Goal: Information Seeking & Learning: Find contact information

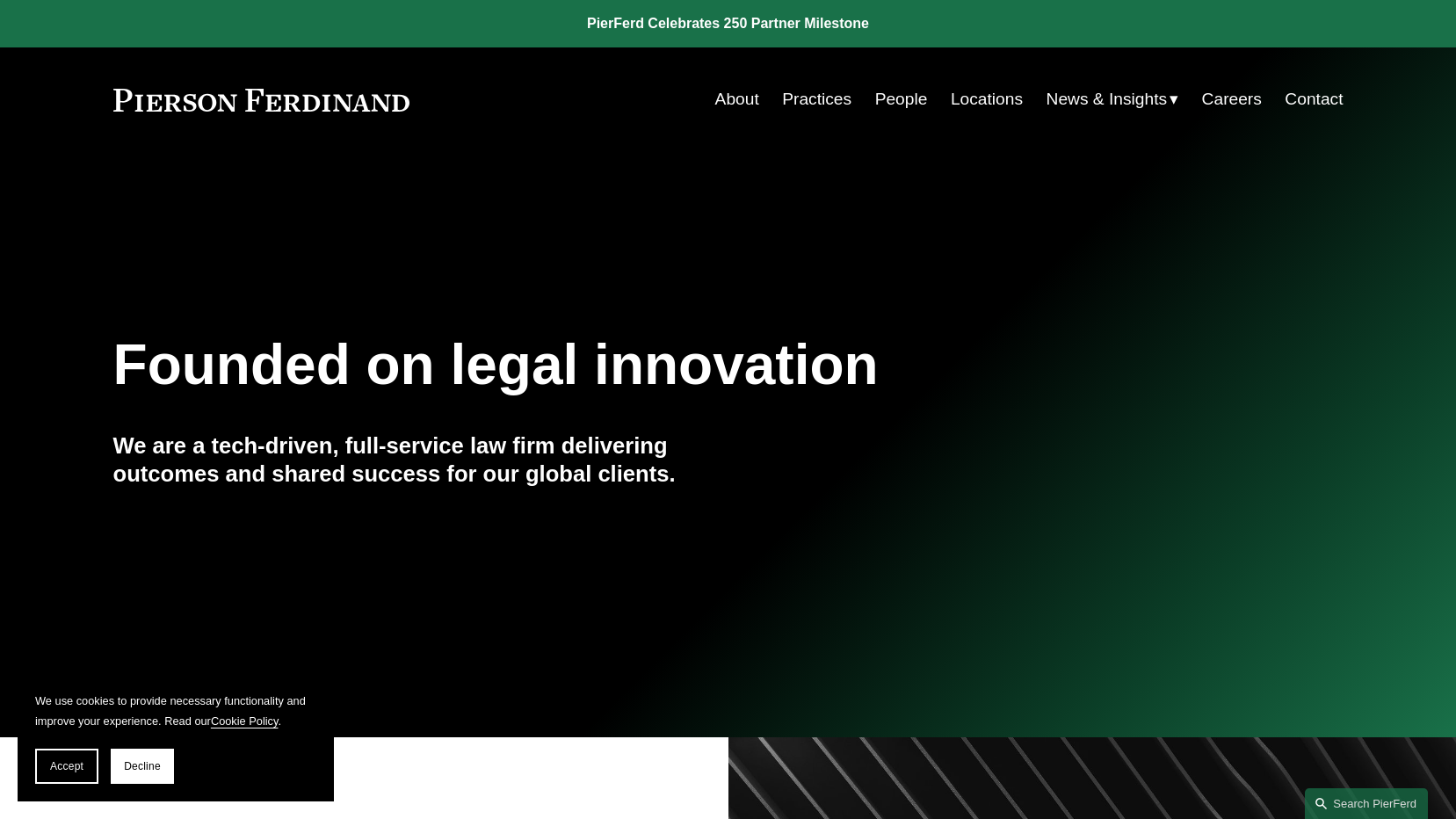
click at [975, 102] on link "Locations" at bounding box center [987, 99] width 72 height 33
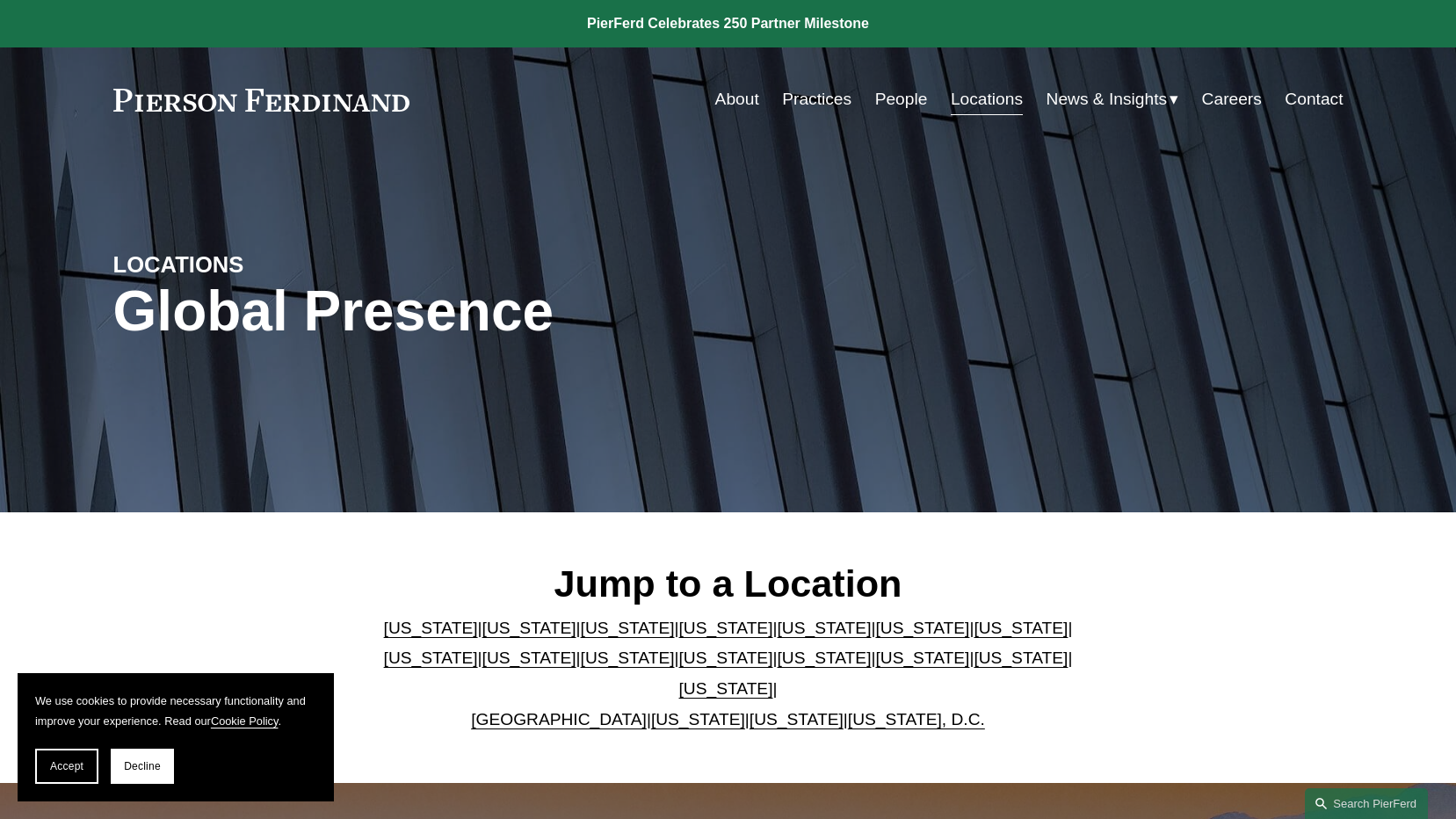
click at [974, 667] on link "[US_STATE]" at bounding box center [1021, 658] width 94 height 18
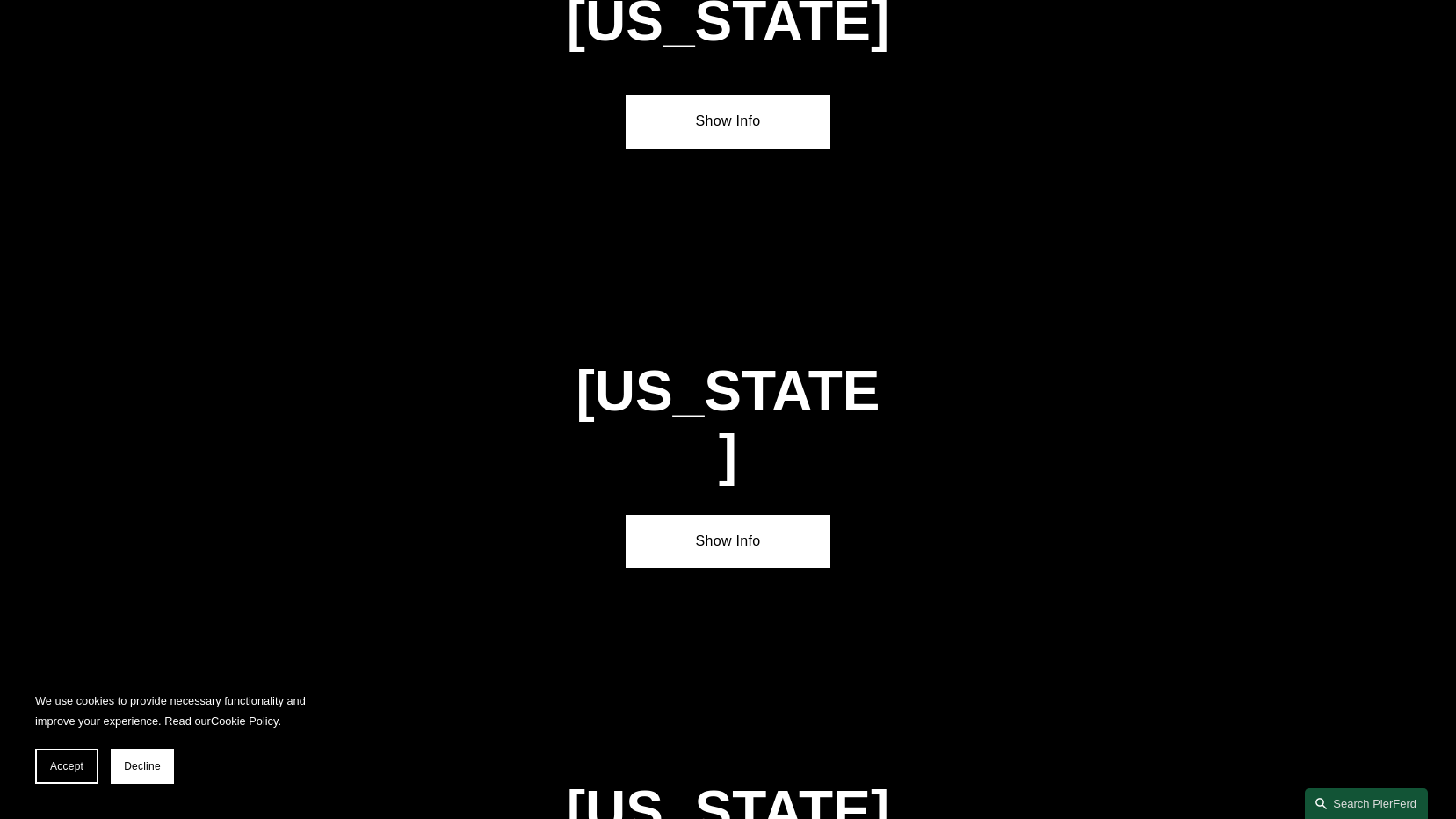
scroll to position [5595, 0]
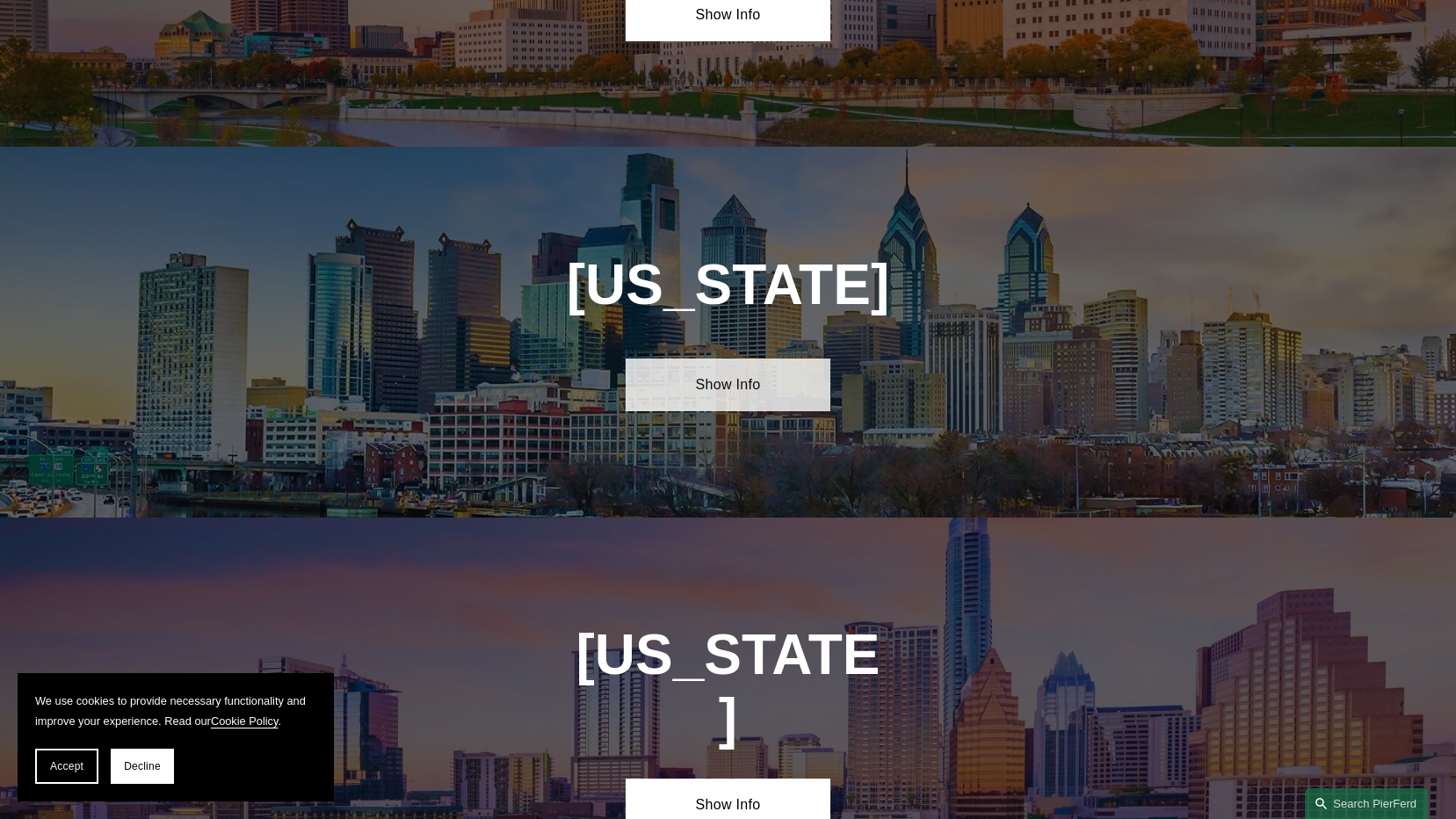
click at [740, 358] on link "Show Info" at bounding box center [728, 384] width 205 height 53
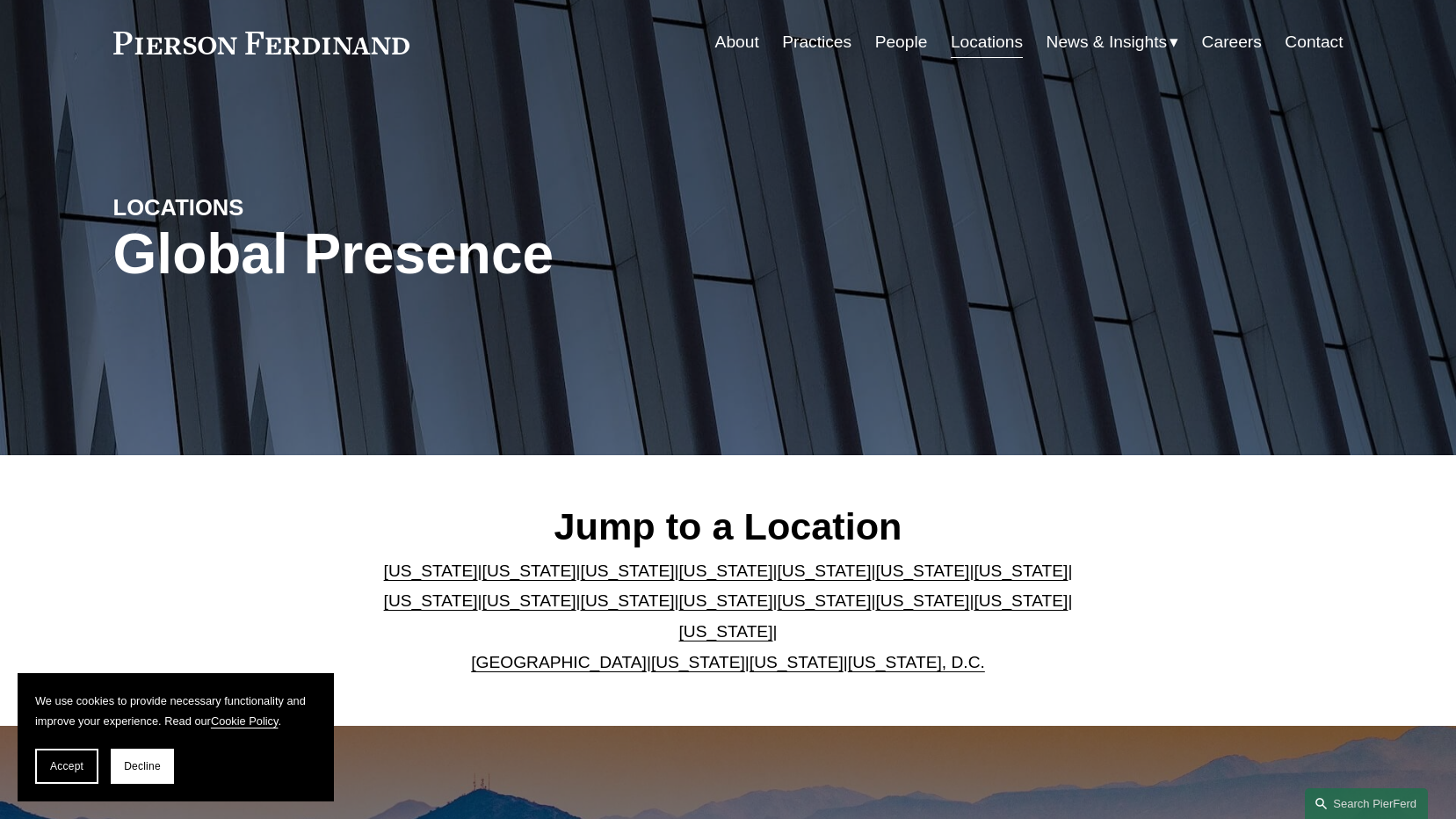
scroll to position [0, 0]
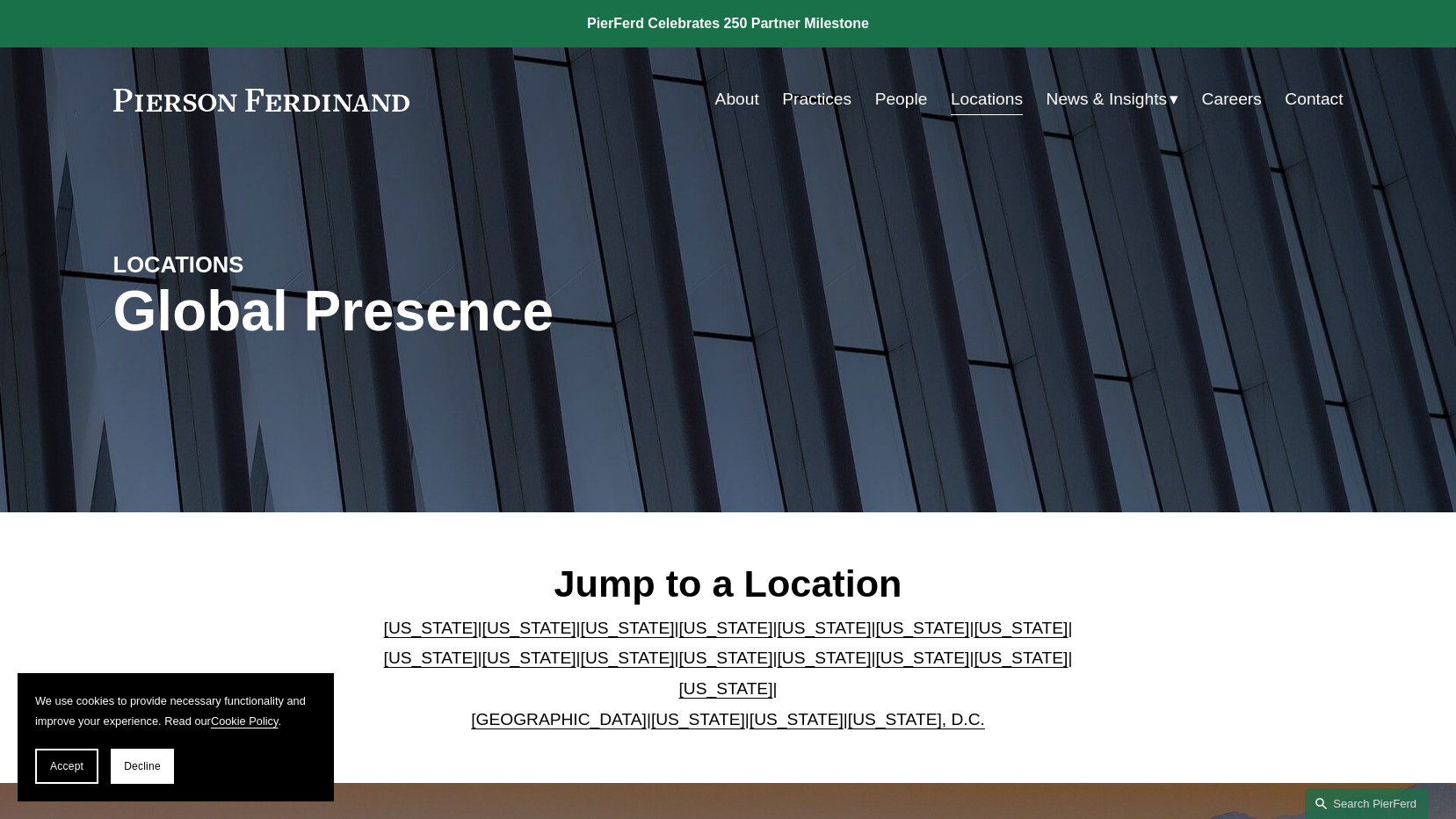
click at [736, 106] on link "About" at bounding box center [737, 99] width 44 height 33
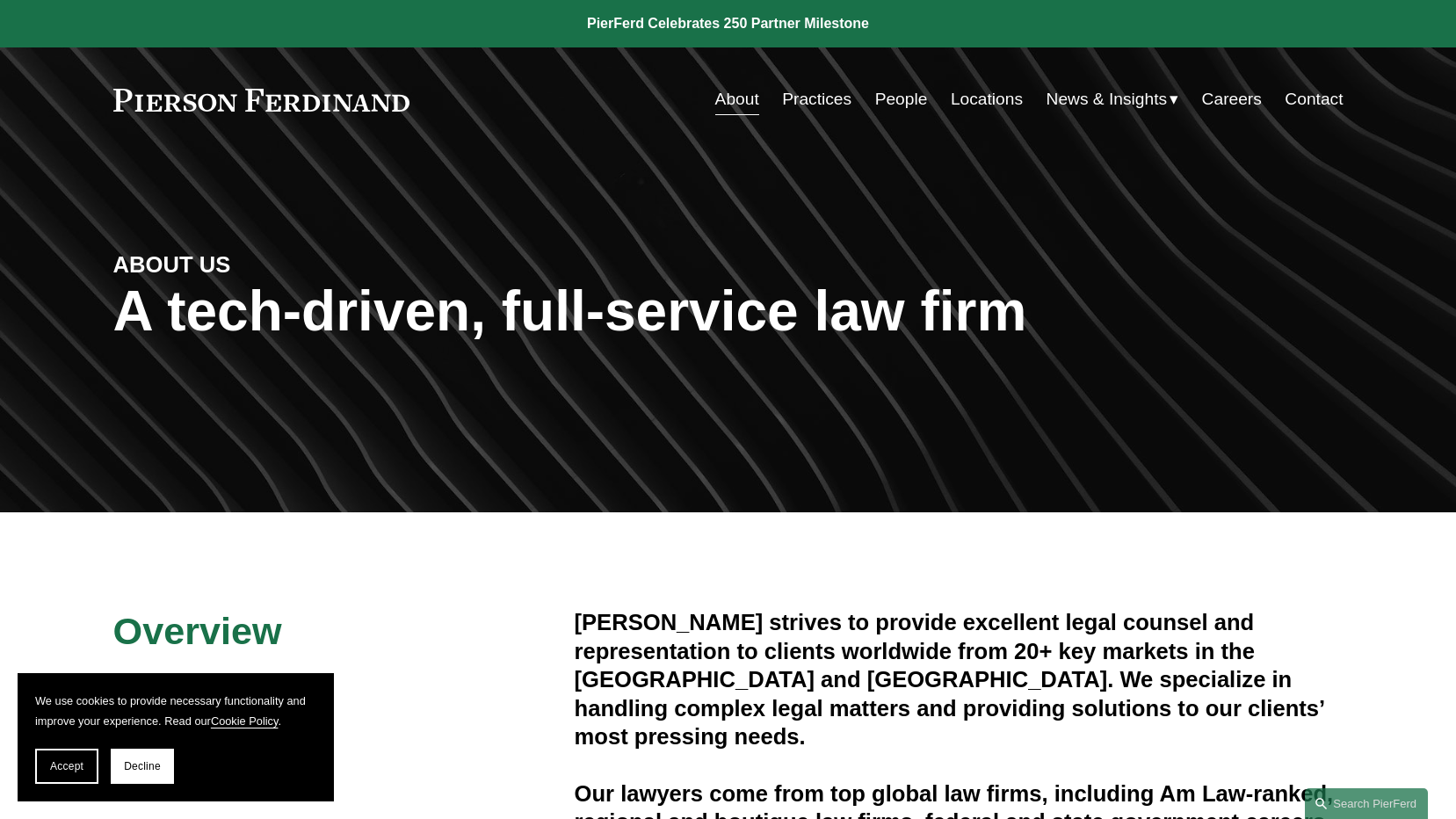
click at [909, 103] on link "People" at bounding box center [901, 99] width 53 height 33
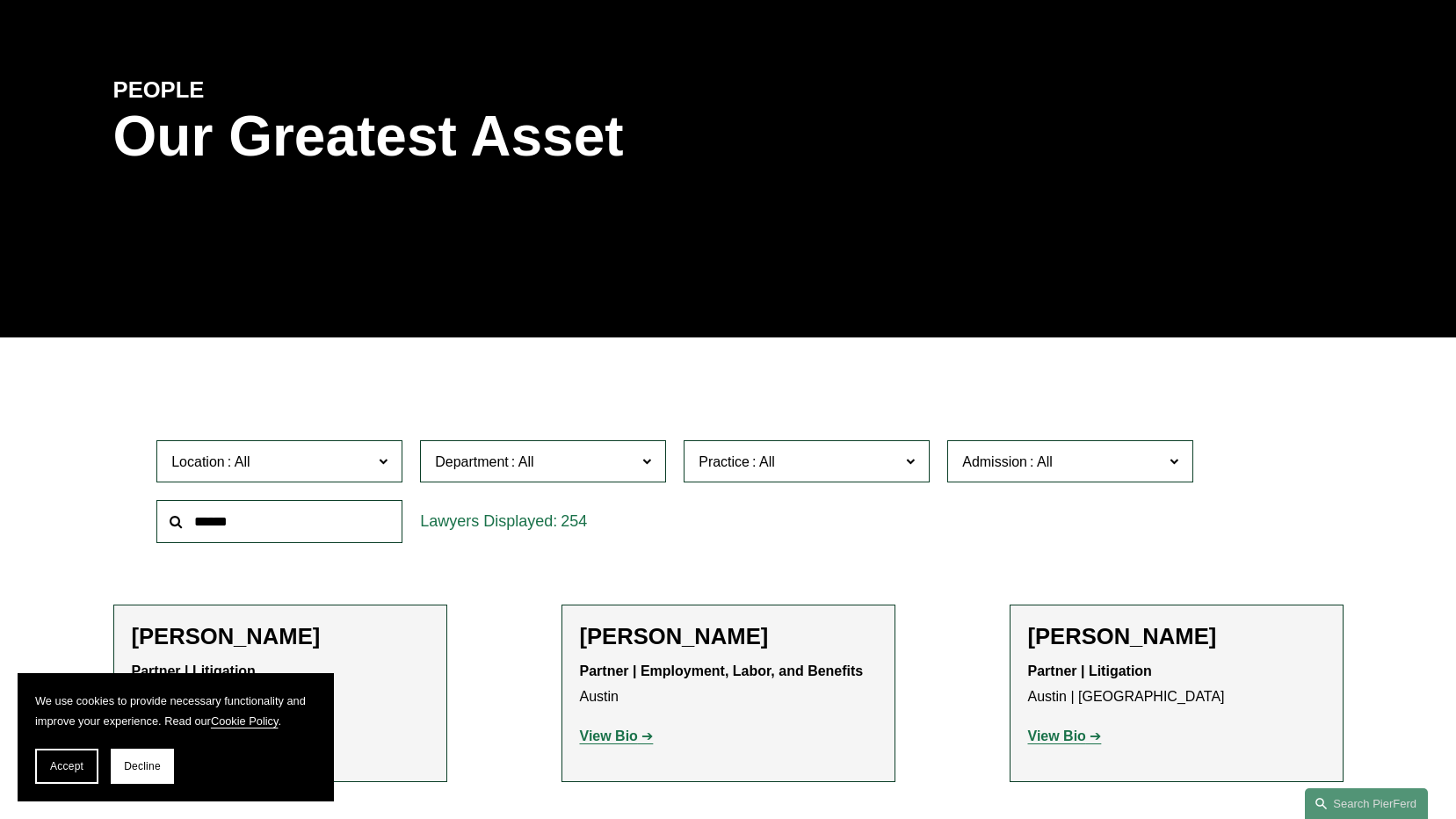
scroll to position [176, 0]
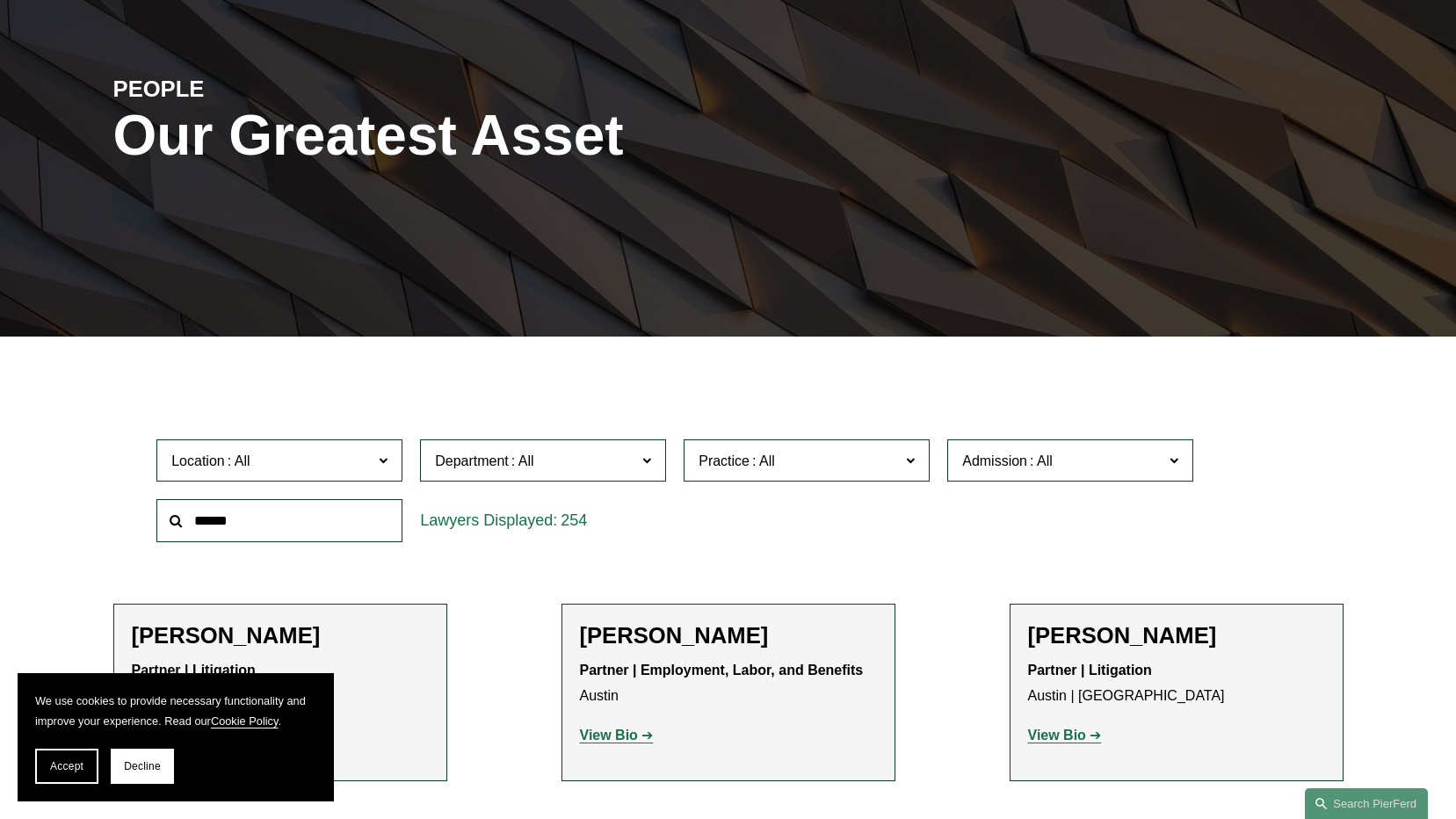
click at [381, 455] on span at bounding box center [383, 459] width 9 height 23
click at [1109, 451] on span "Admission" at bounding box center [1063, 461] width 201 height 24
click at [0, 0] on link "[US_STATE]" at bounding box center [0, 0] width 0 height 0
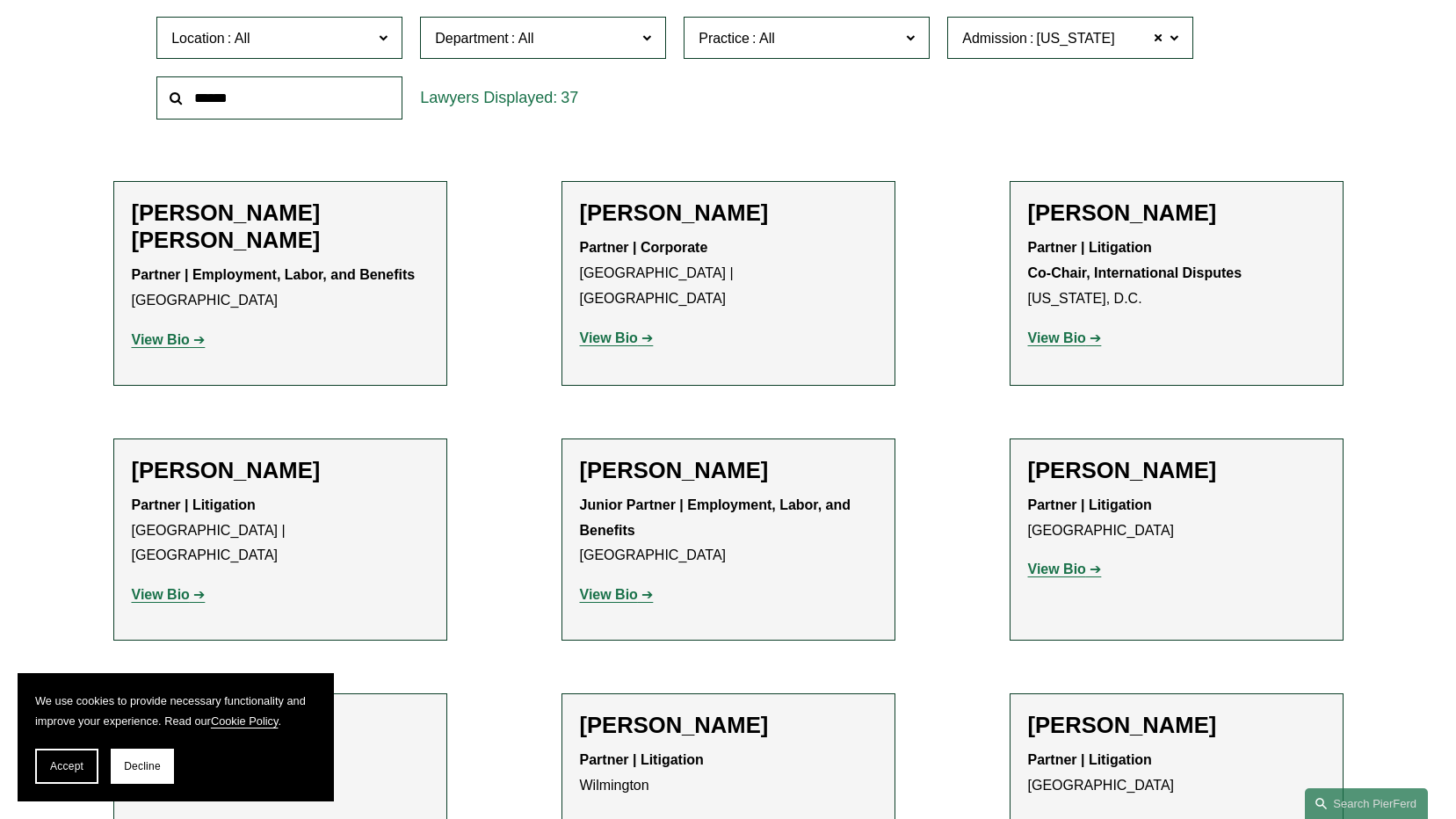
scroll to position [686, 0]
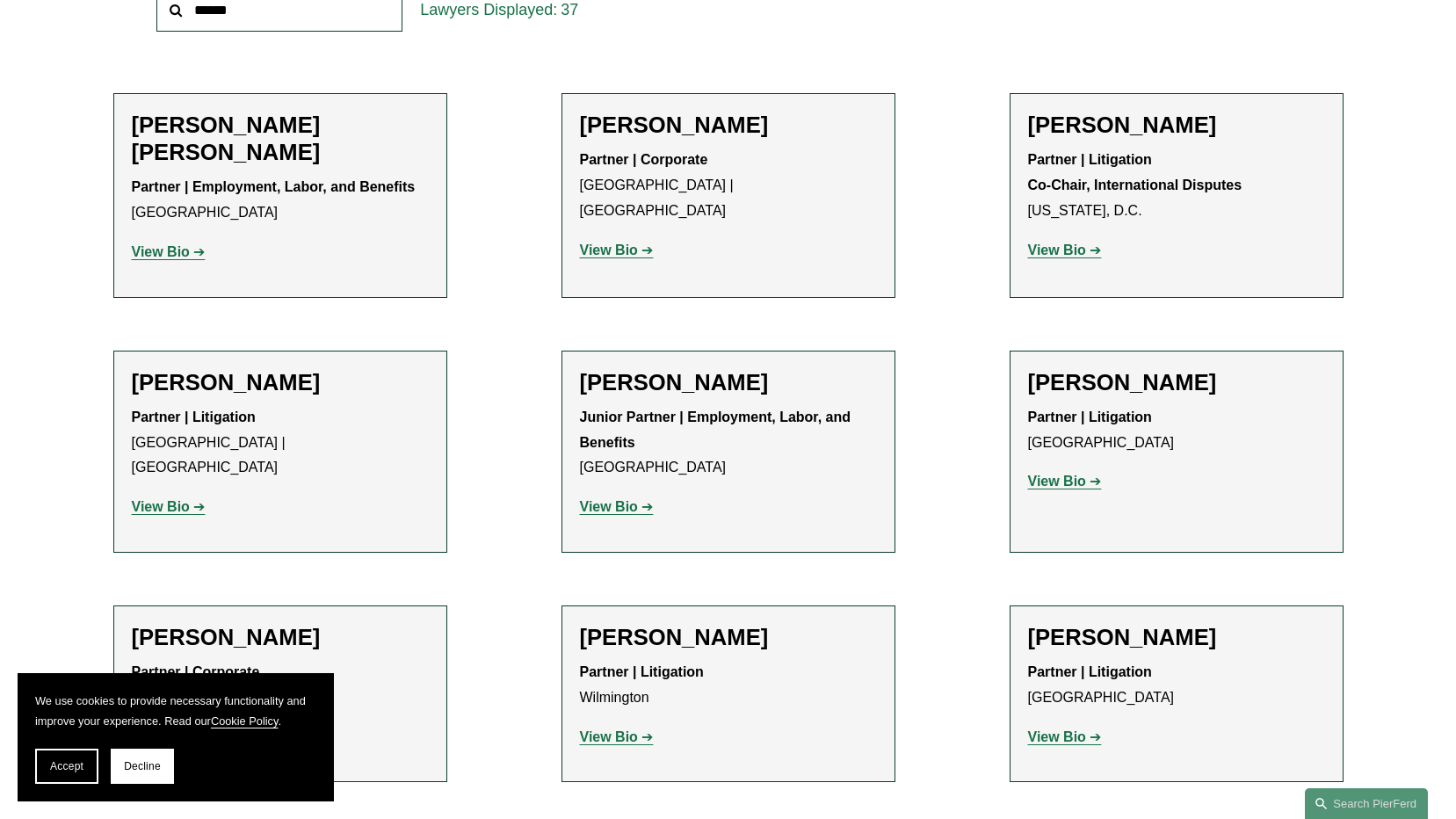
click at [183, 246] on strong "View Bio" at bounding box center [160, 252] width 58 height 15
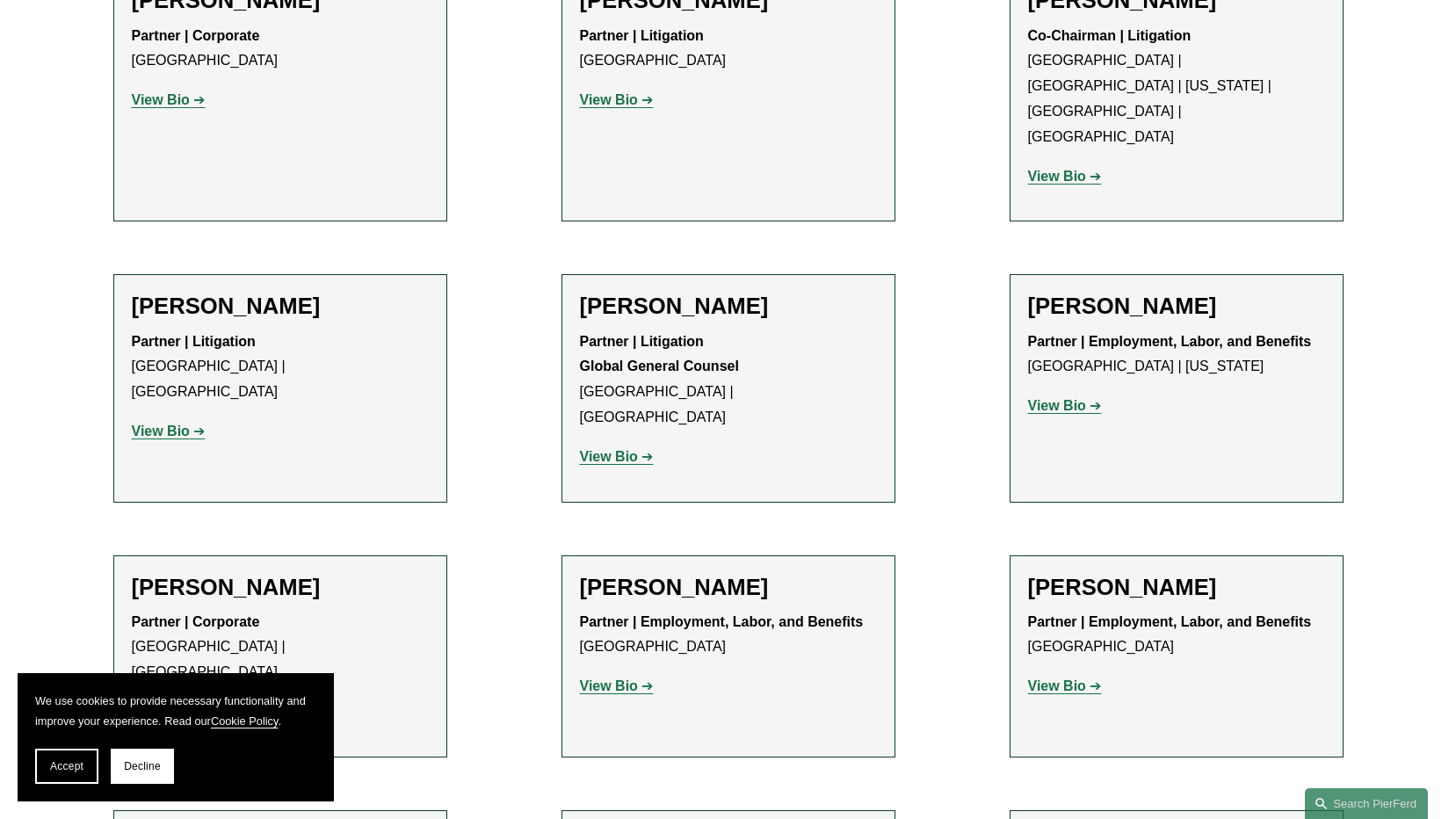
scroll to position [1564, 0]
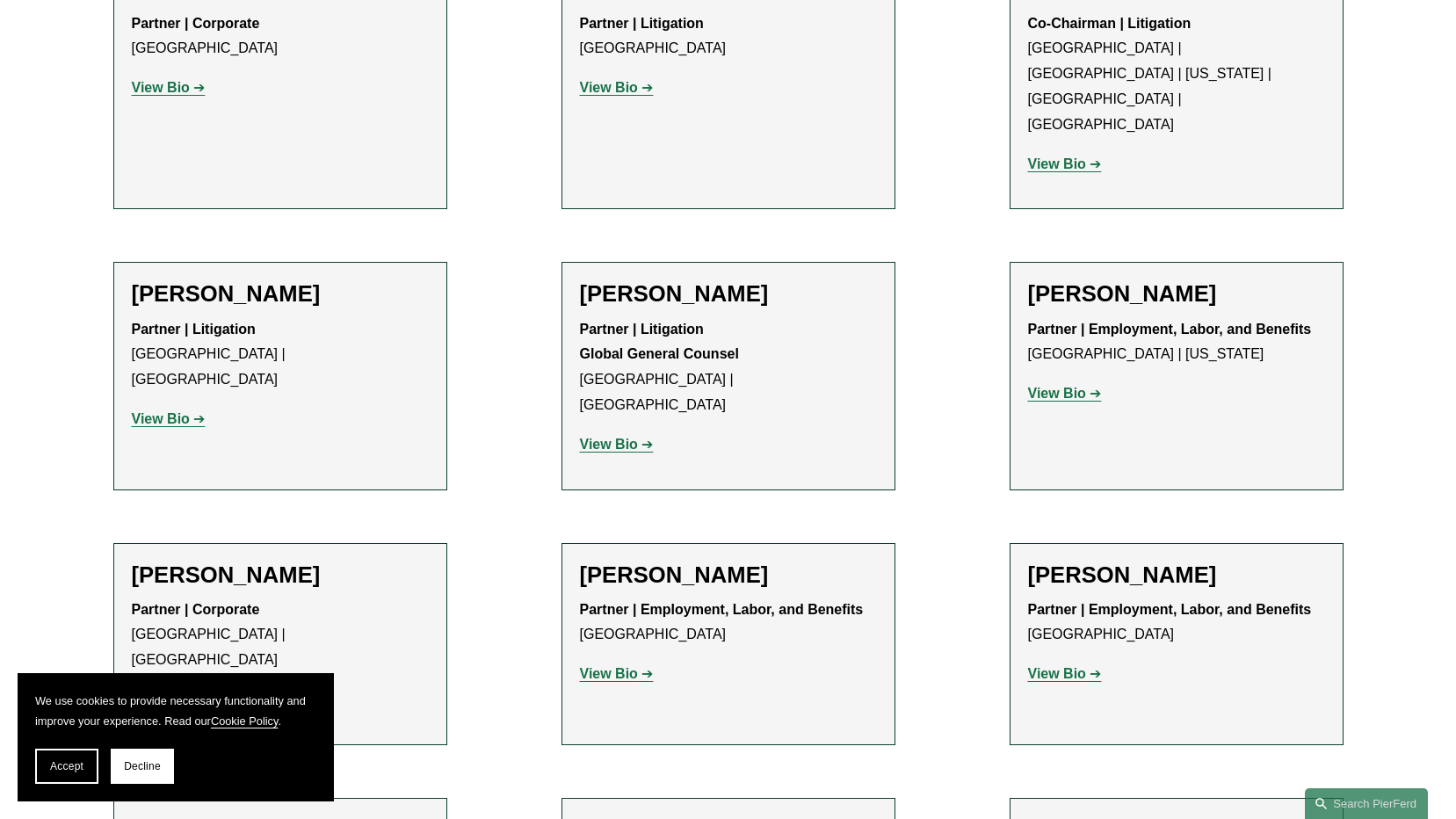
click at [199, 411] on link "View Bio" at bounding box center [169, 418] width 74 height 15
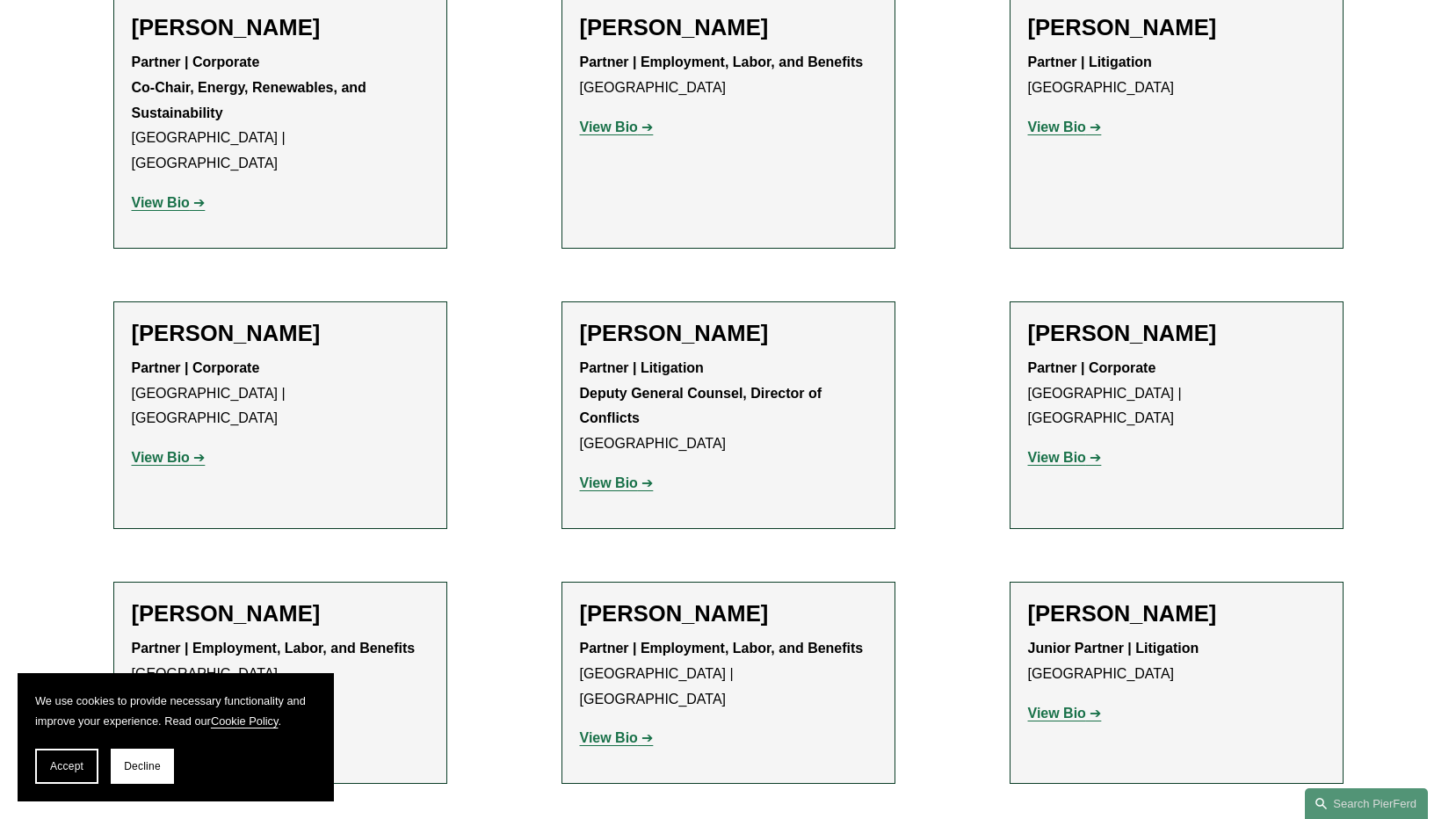
scroll to position [3030, 0]
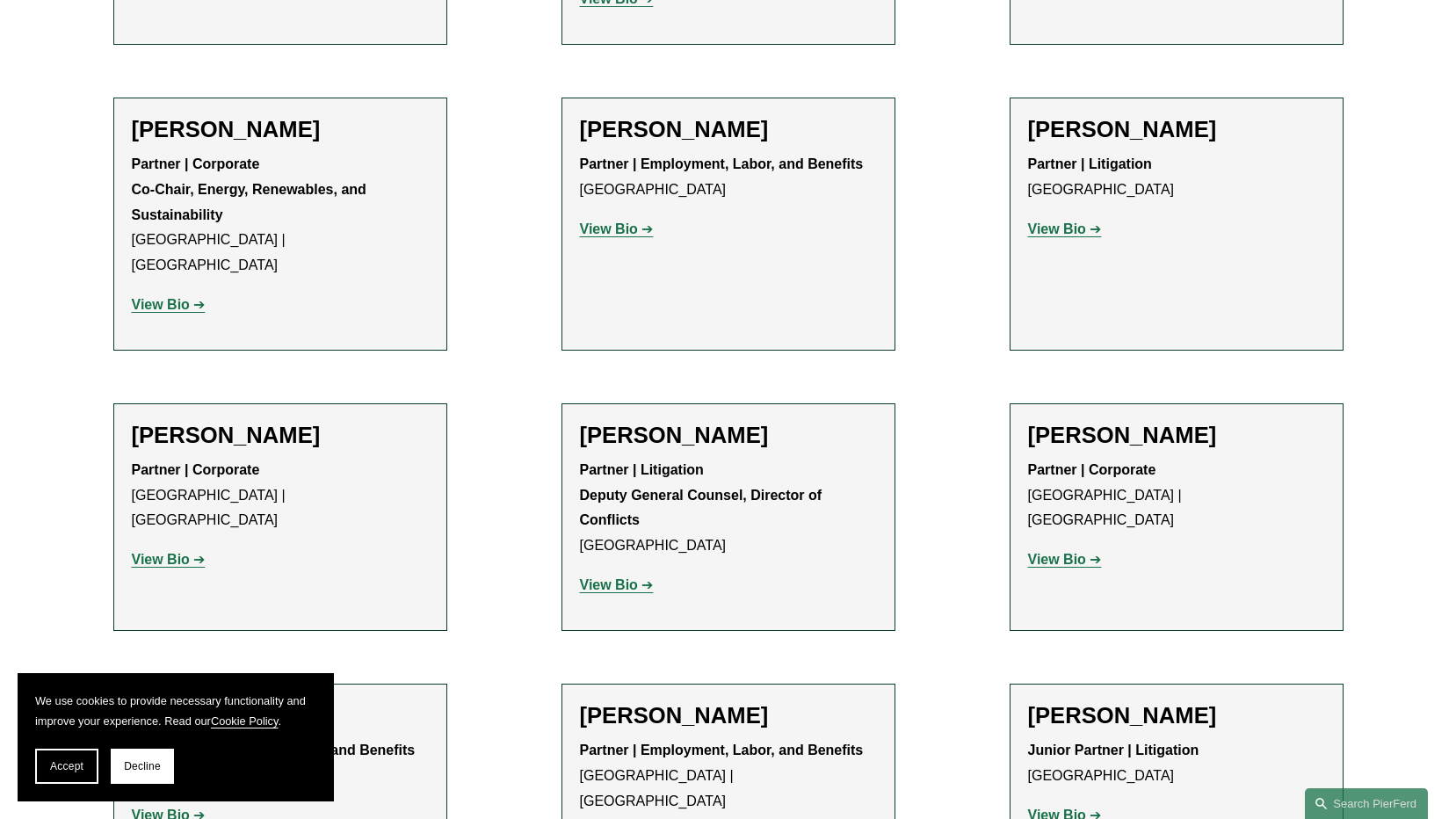
click at [1077, 552] on strong "View Bio" at bounding box center [1057, 559] width 58 height 15
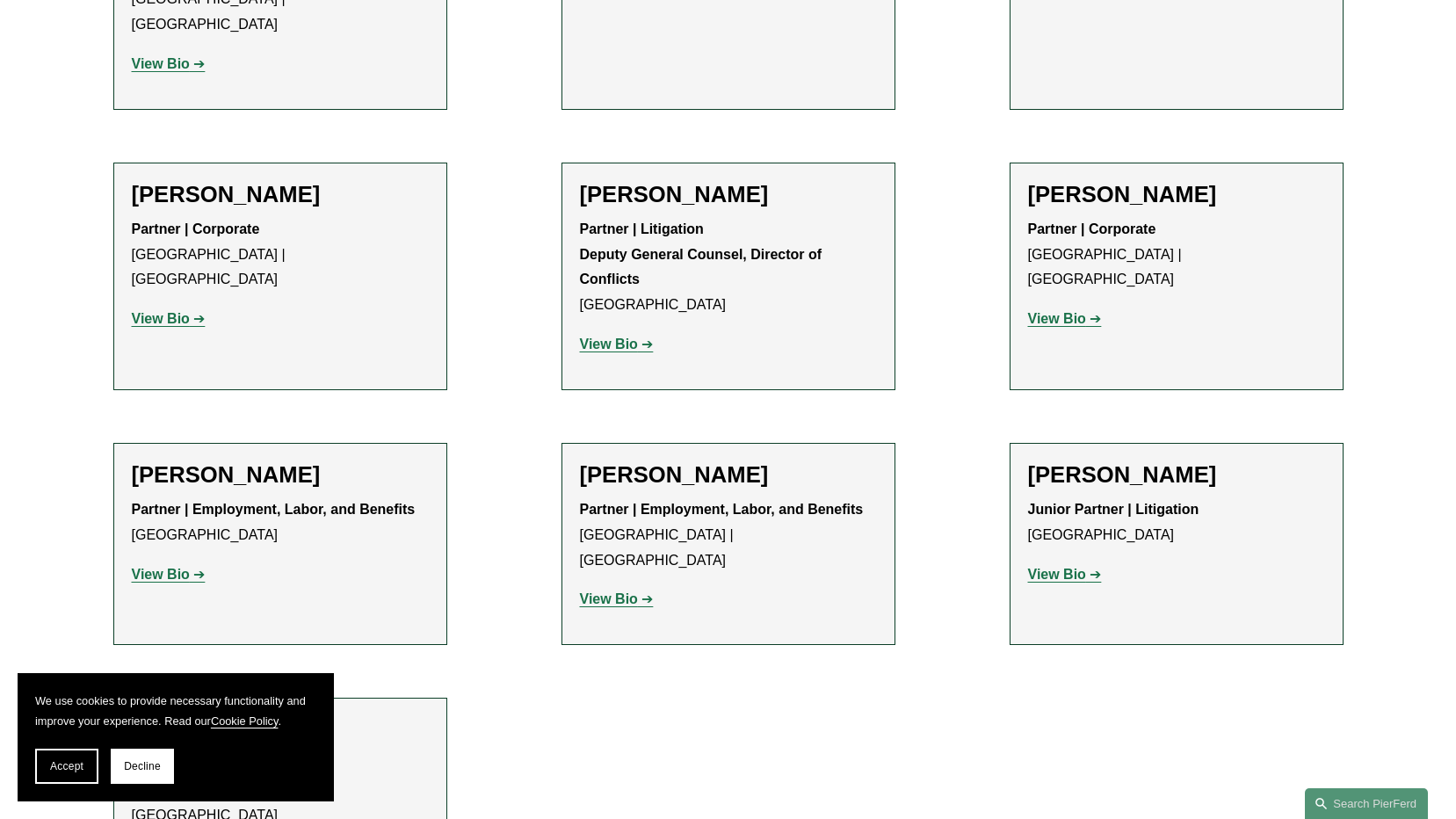
scroll to position [3294, 0]
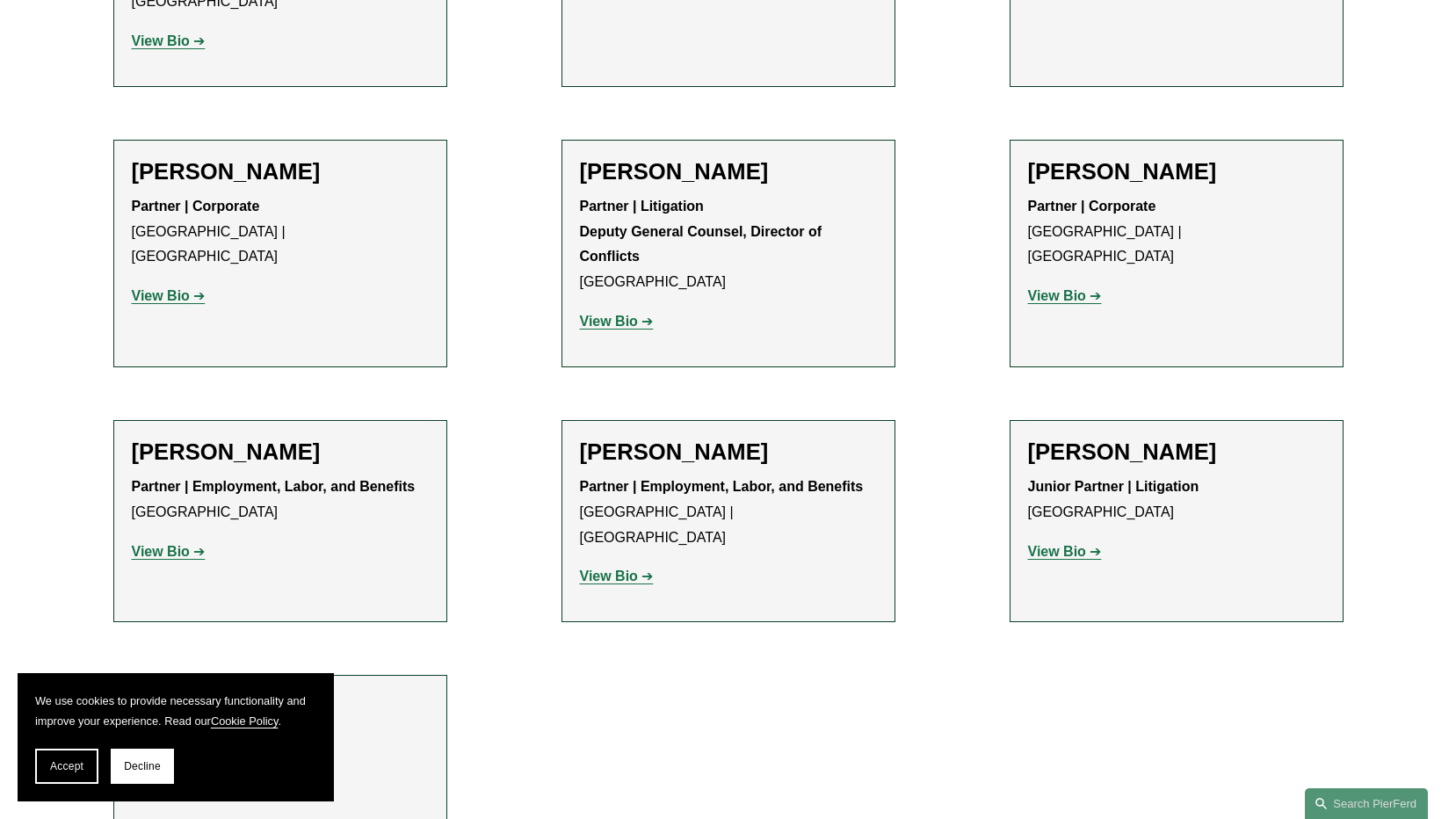
click at [1053, 544] on strong "View Bio" at bounding box center [1057, 551] width 58 height 15
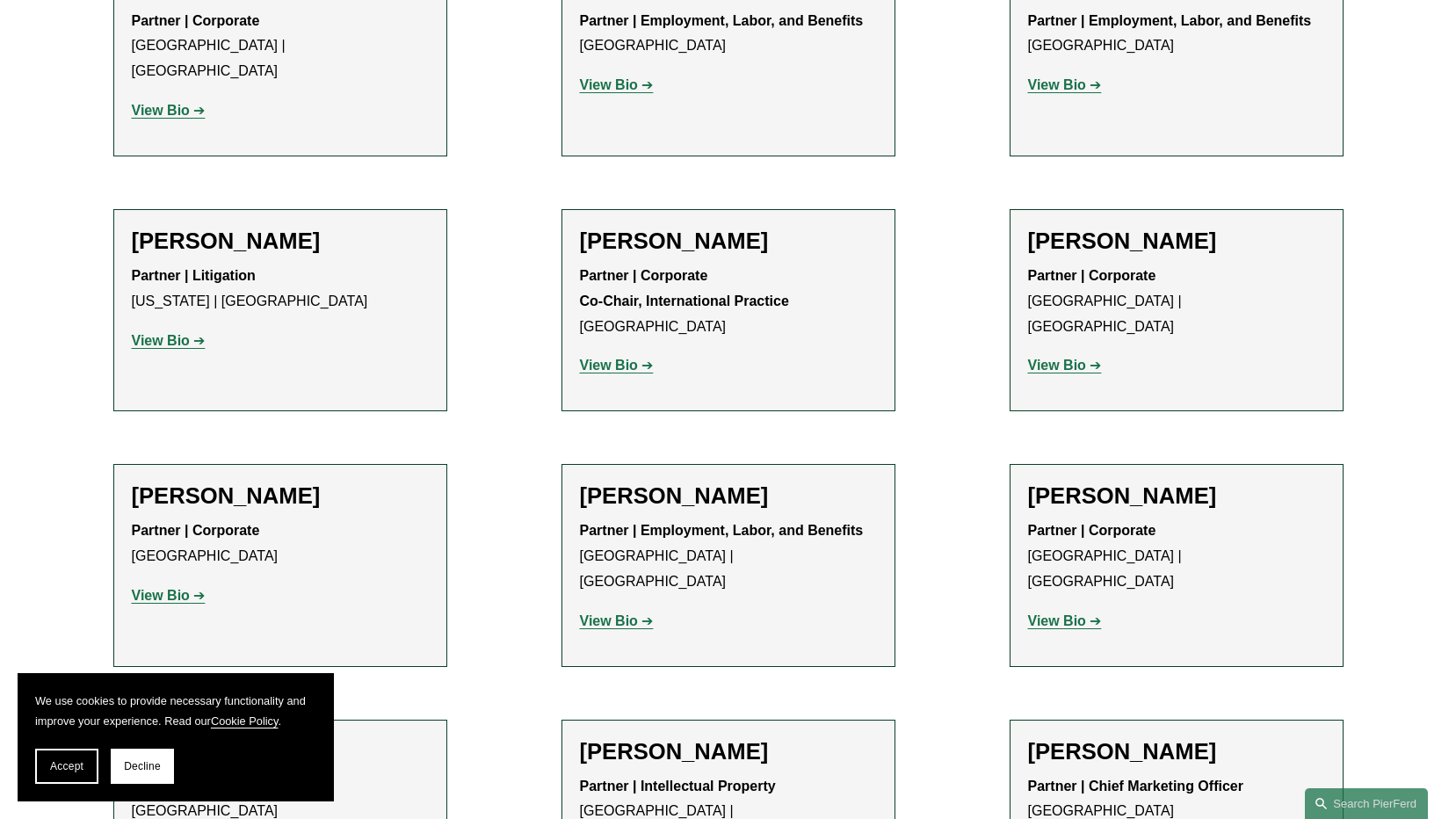
scroll to position [2240, 0]
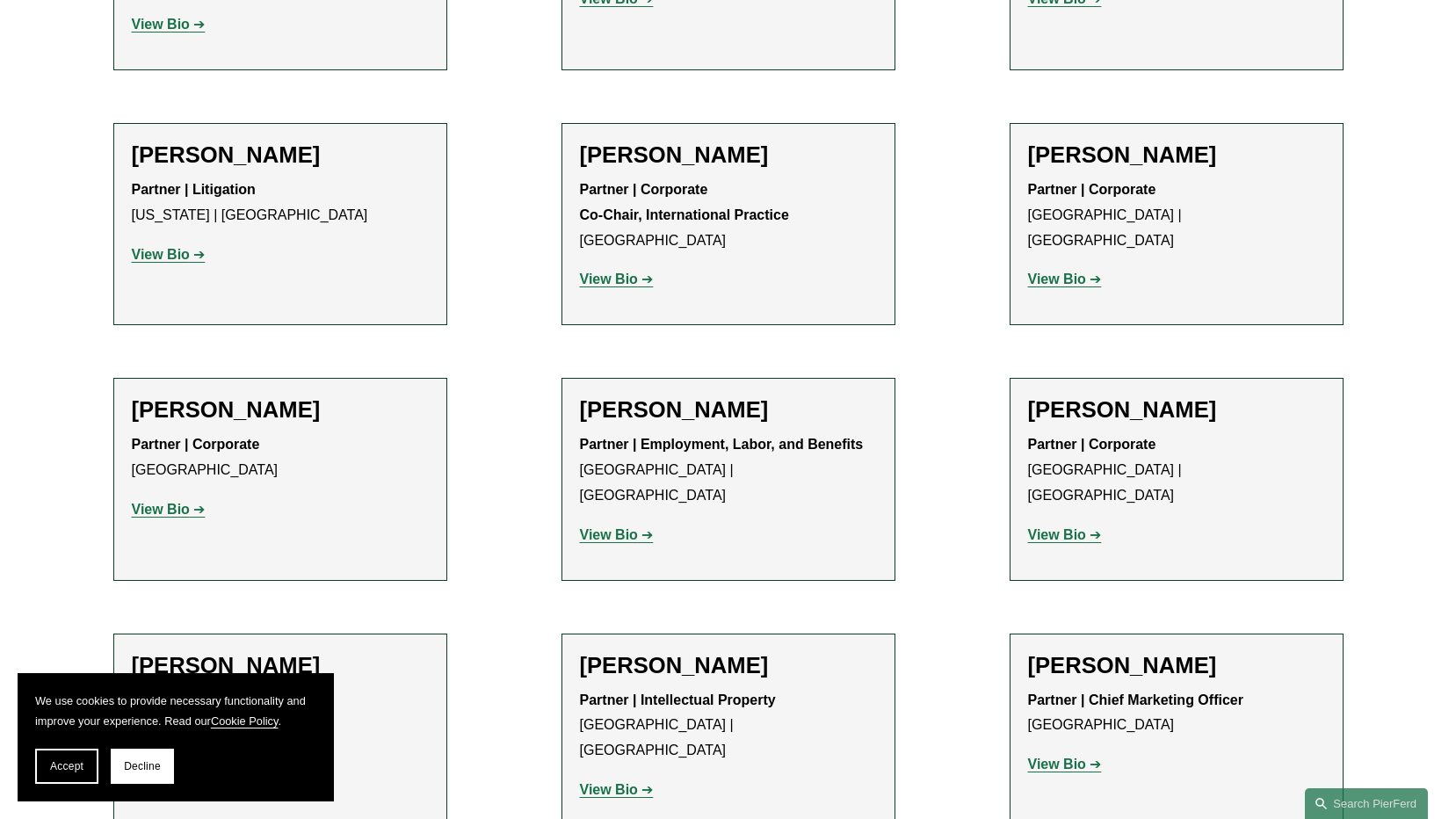
click at [180, 502] on strong "View Bio" at bounding box center [160, 509] width 58 height 15
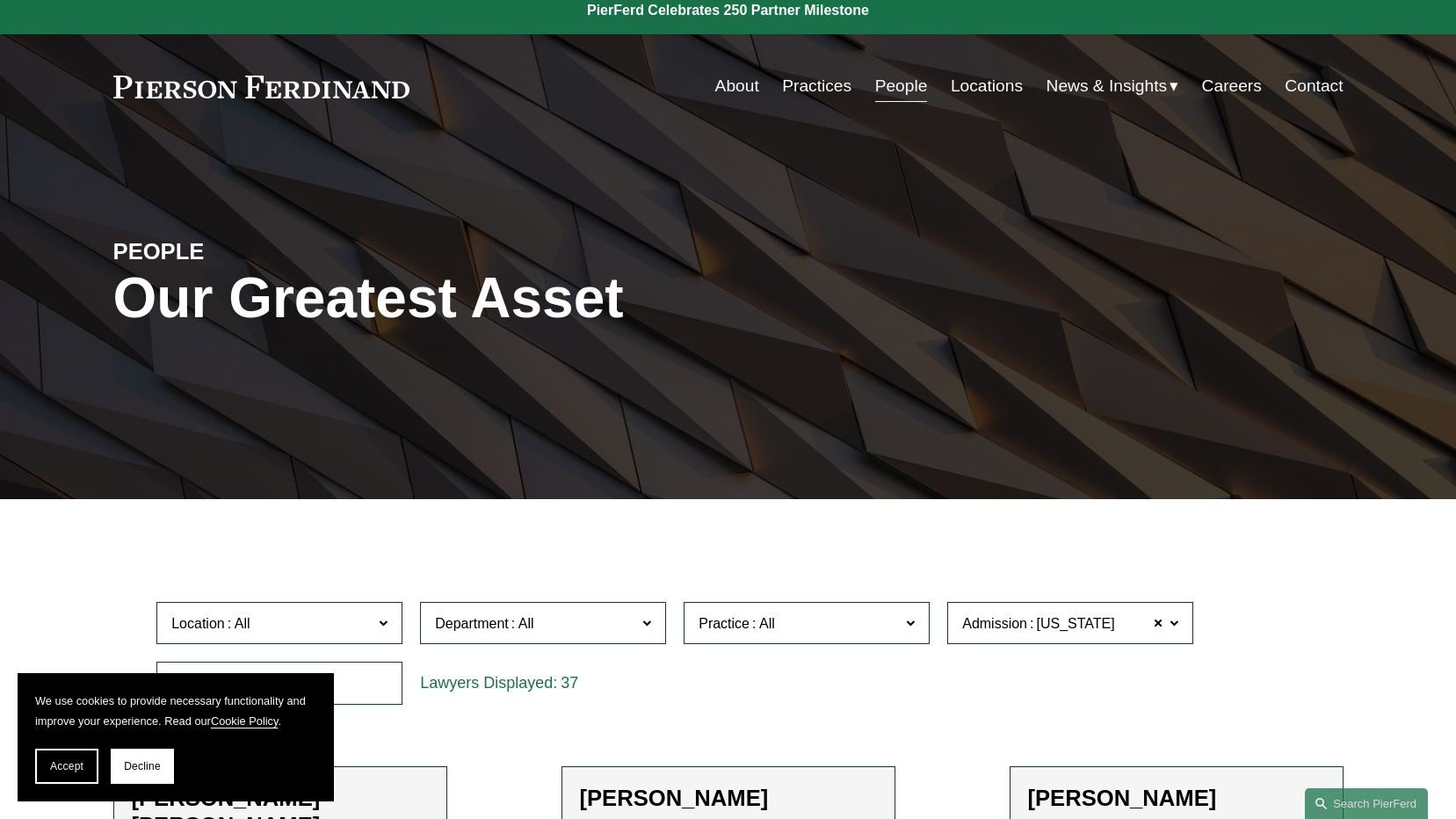
scroll to position [0, 0]
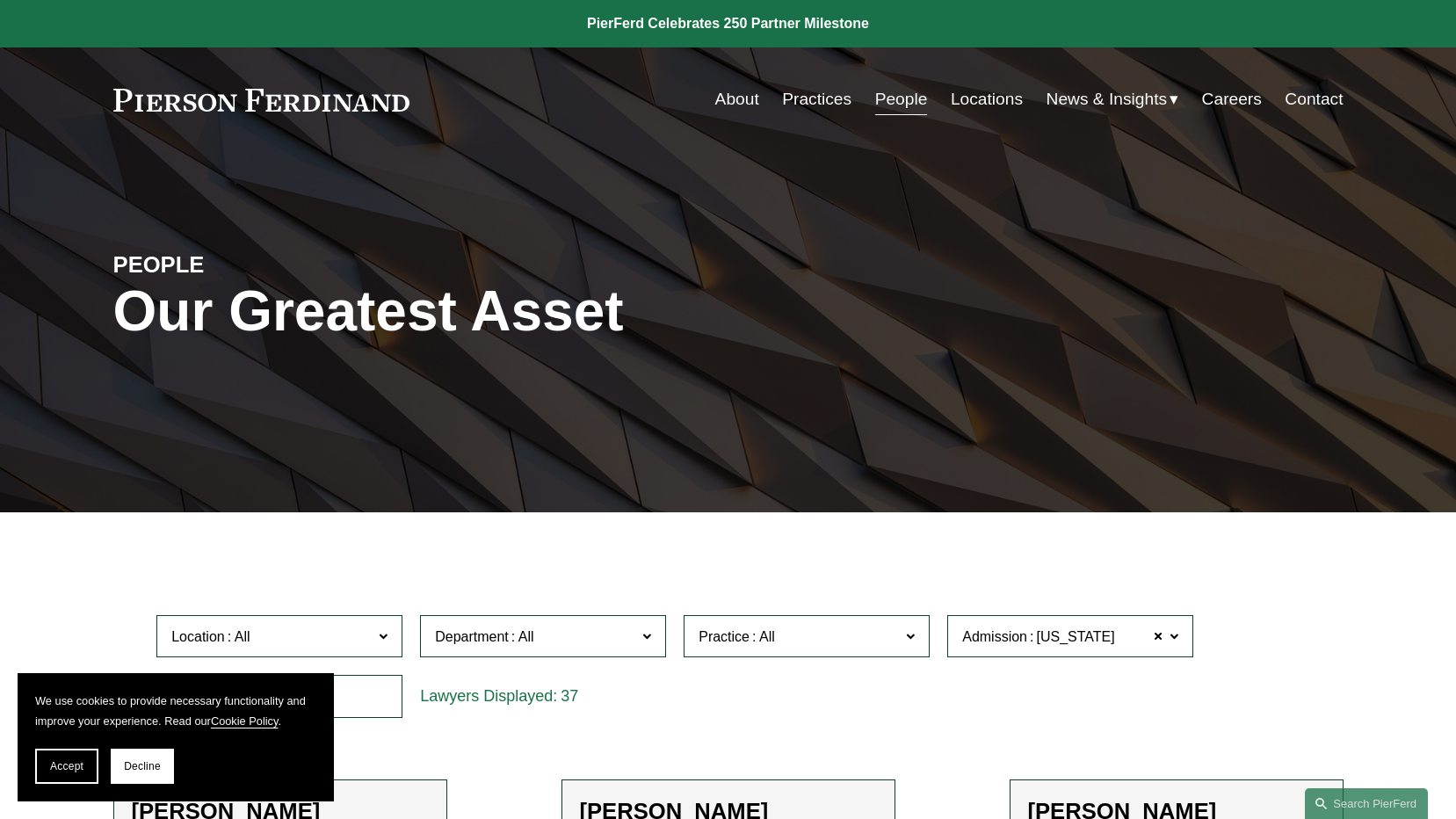
click at [989, 100] on link "Locations" at bounding box center [987, 99] width 72 height 33
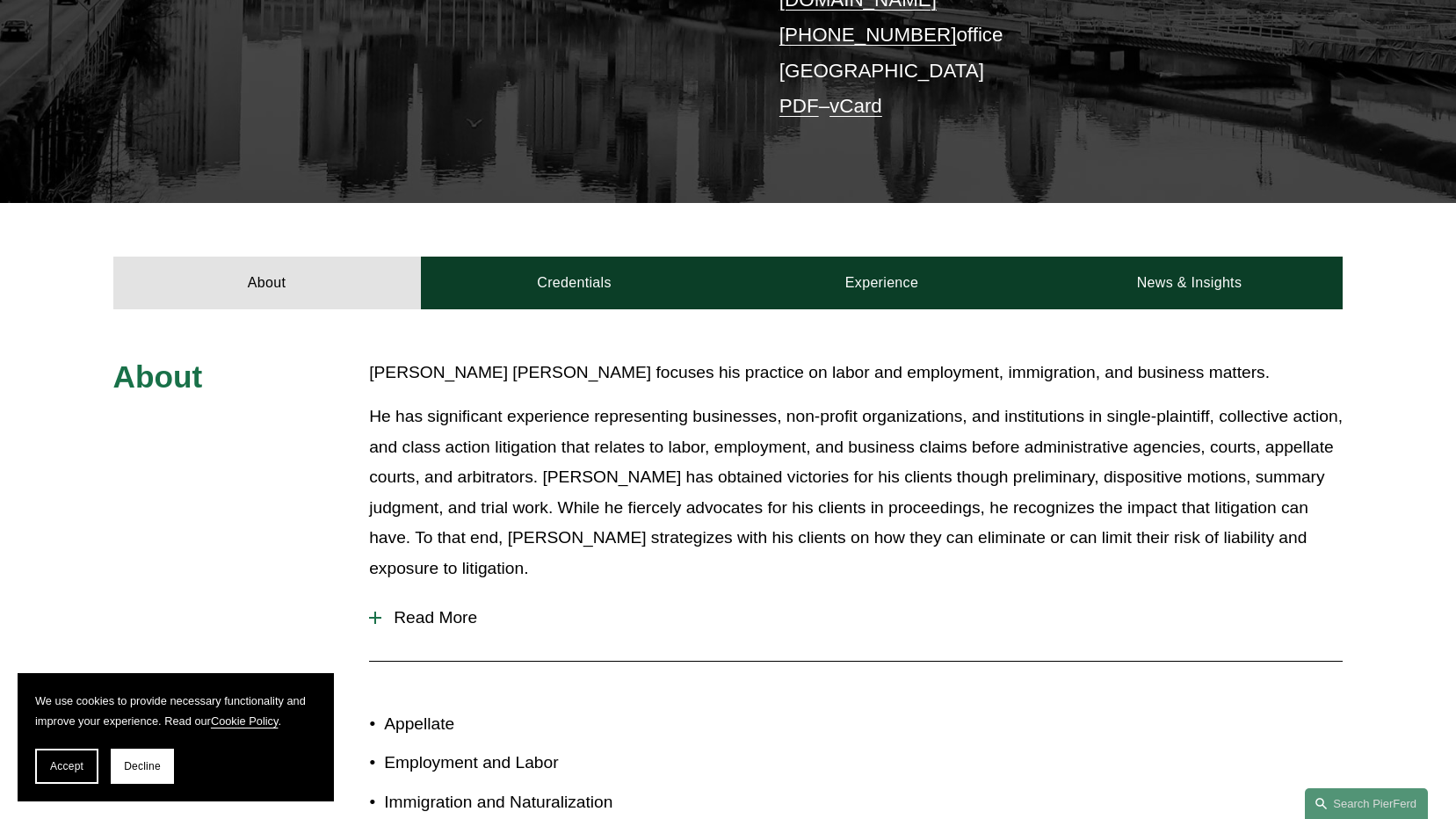
scroll to position [527, 0]
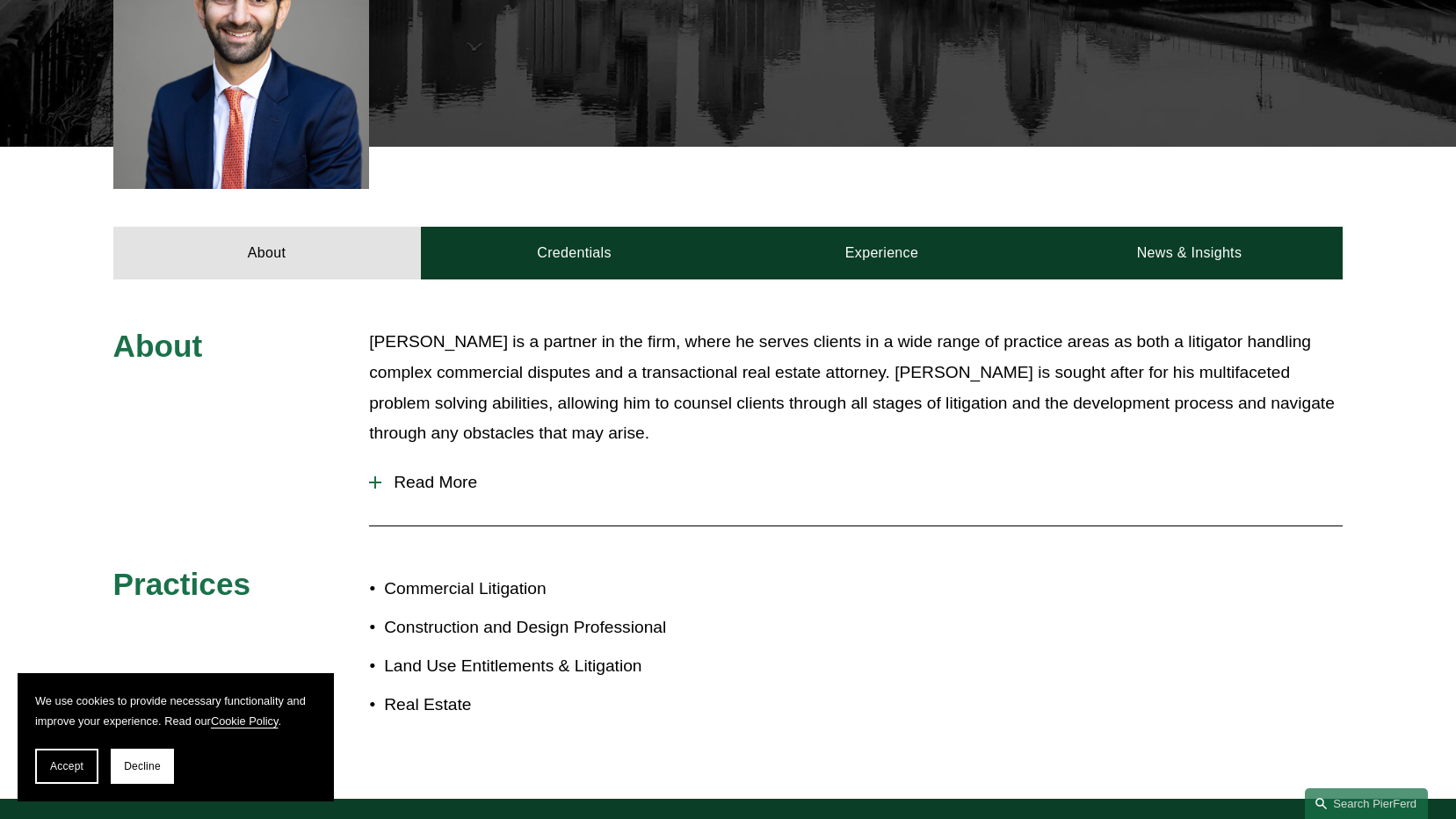
scroll to position [615, 0]
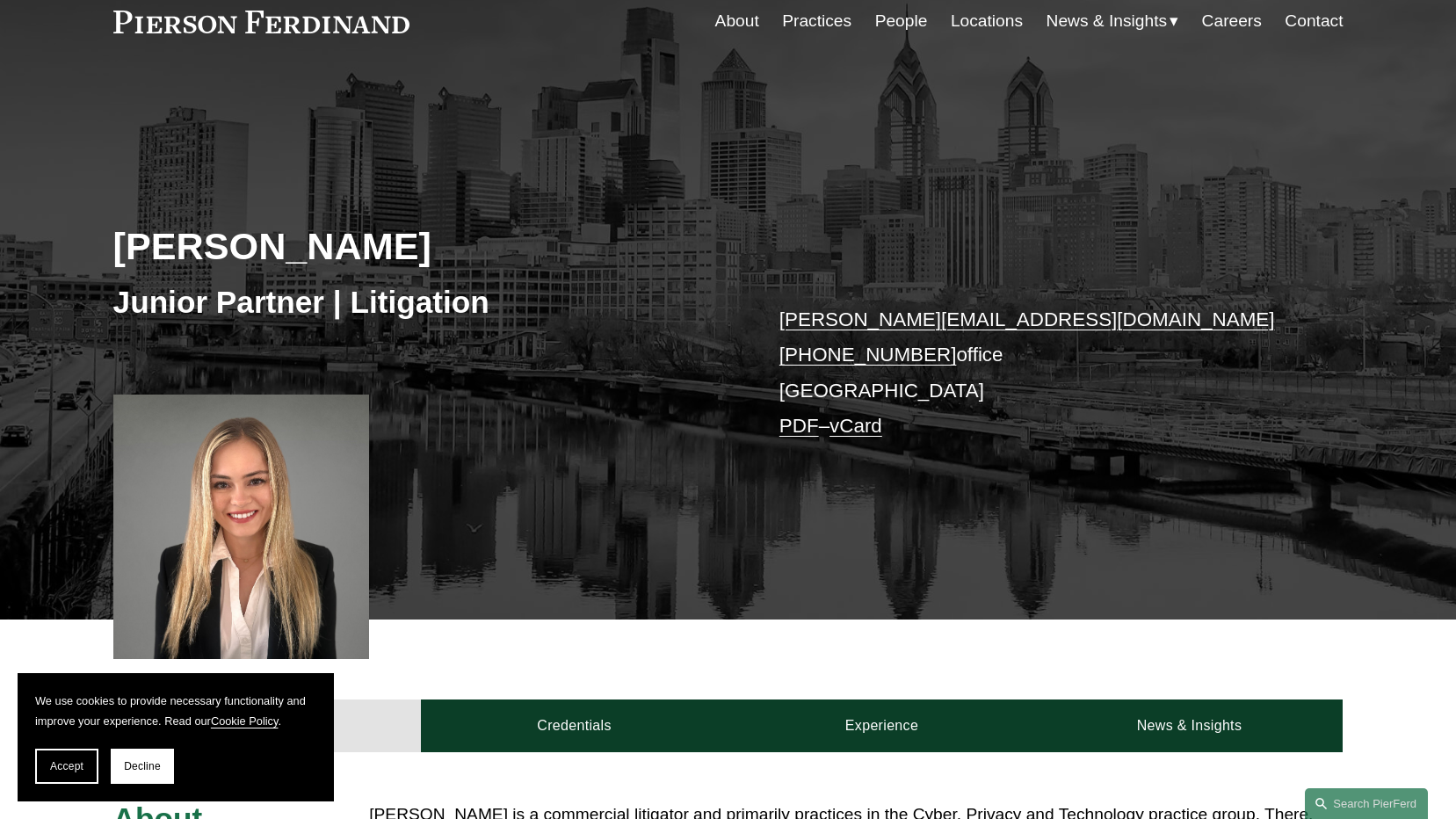
scroll to position [176, 0]
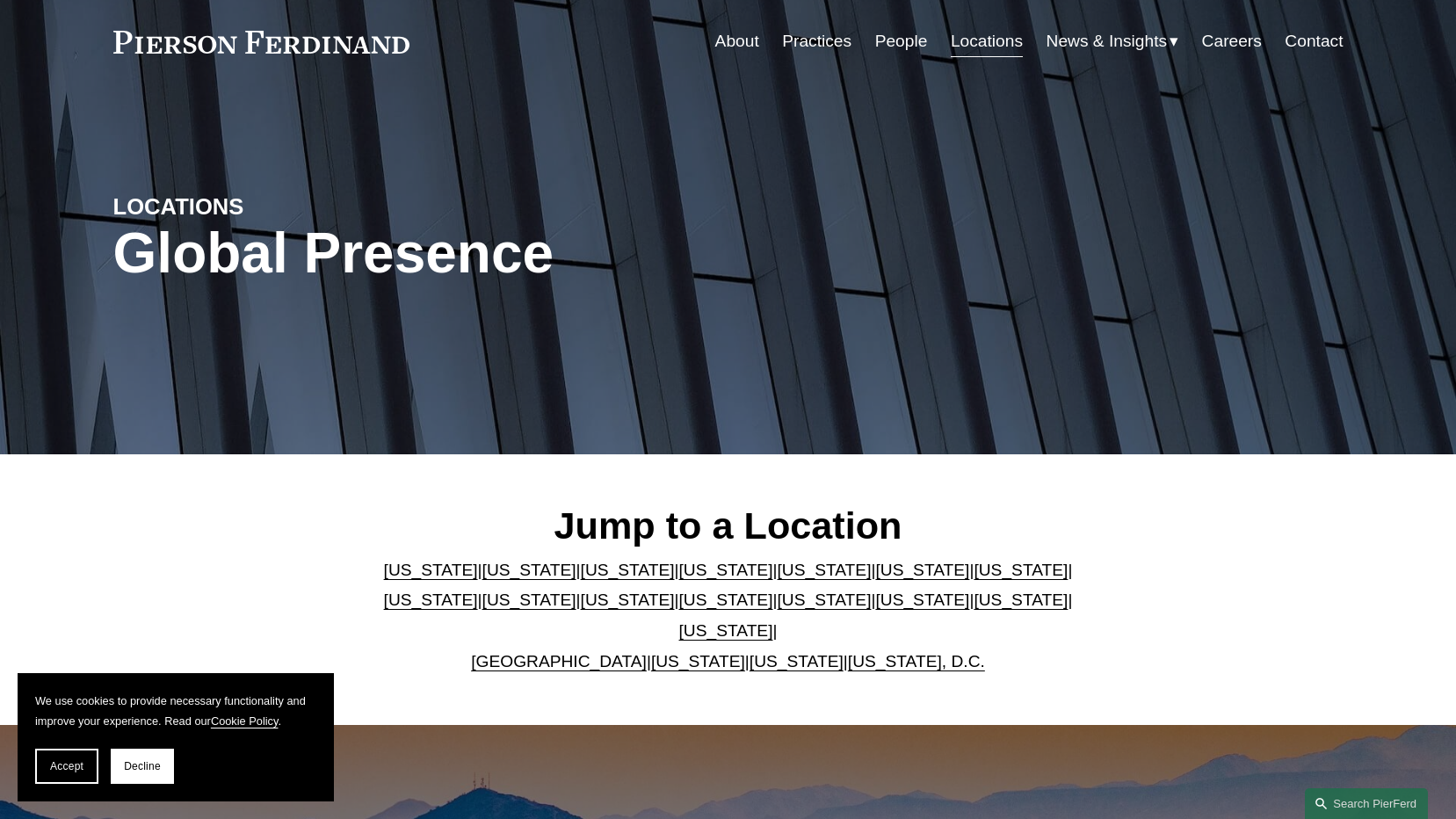
scroll to position [88, 0]
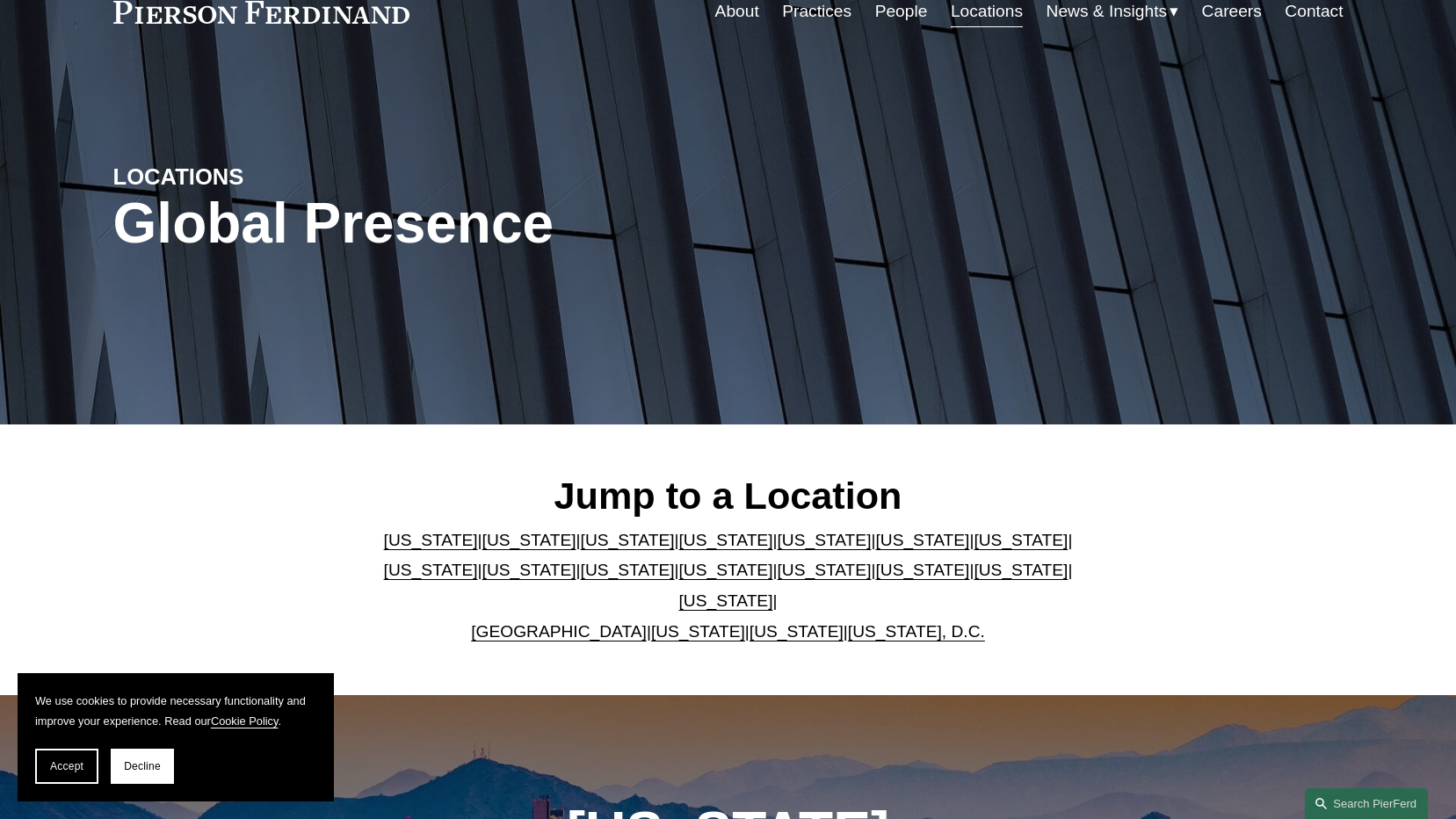
click at [686, 549] on link "[US_STATE]" at bounding box center [726, 540] width 94 height 18
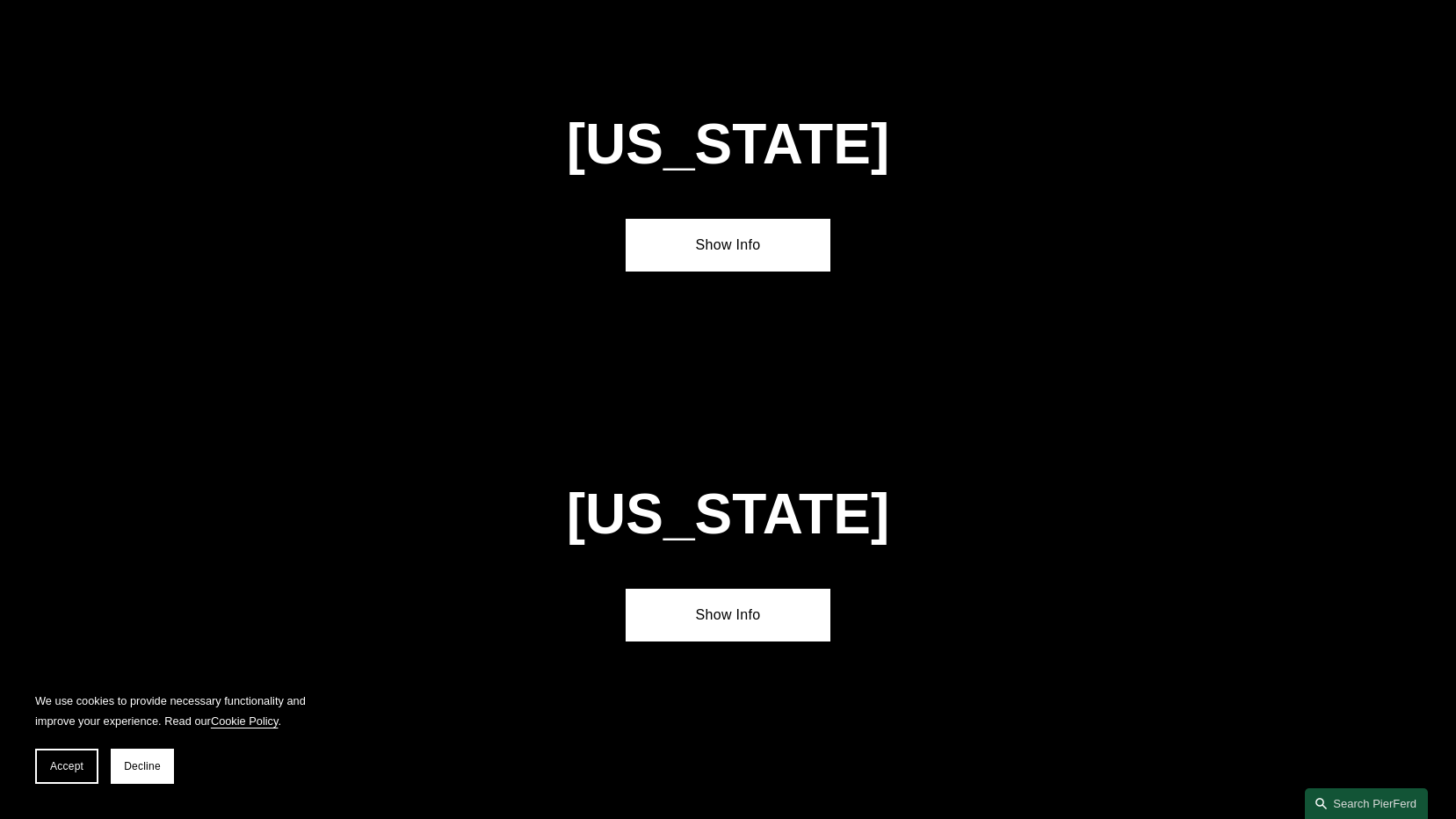
scroll to position [1894, 0]
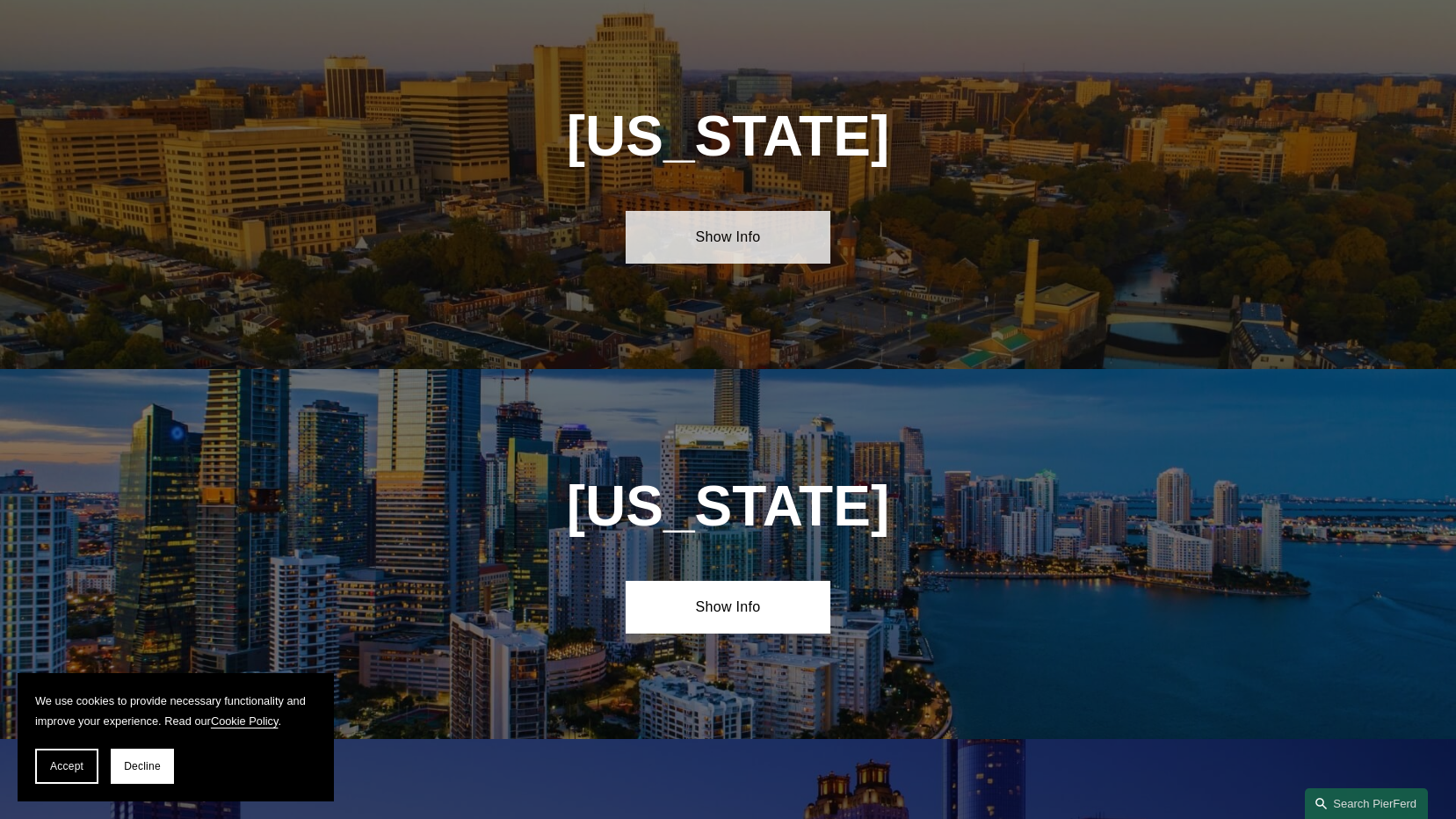
click at [700, 240] on link "Show Info" at bounding box center [728, 237] width 205 height 53
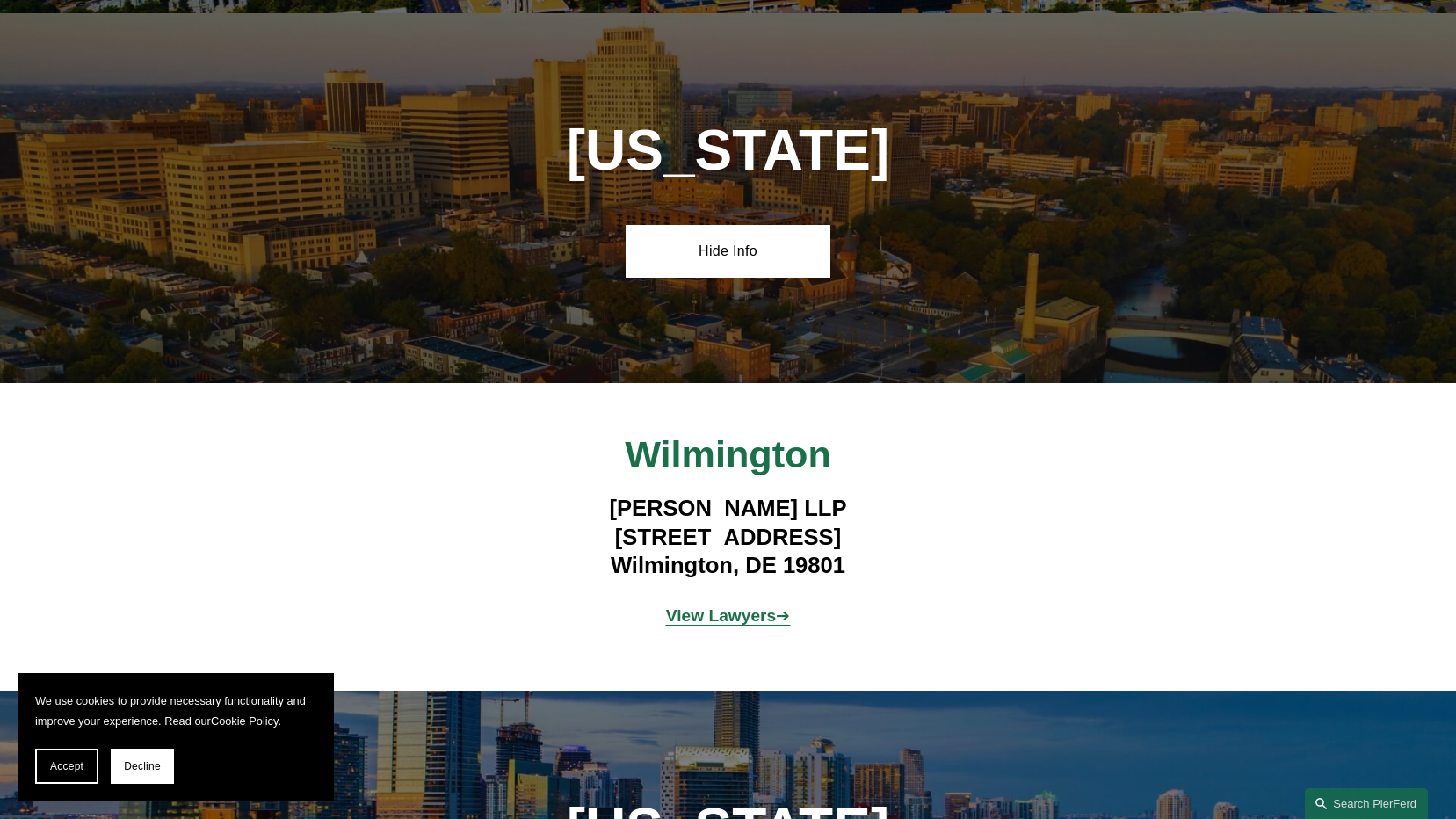
scroll to position [1631, 0]
